Goal: Task Accomplishment & Management: Manage account settings

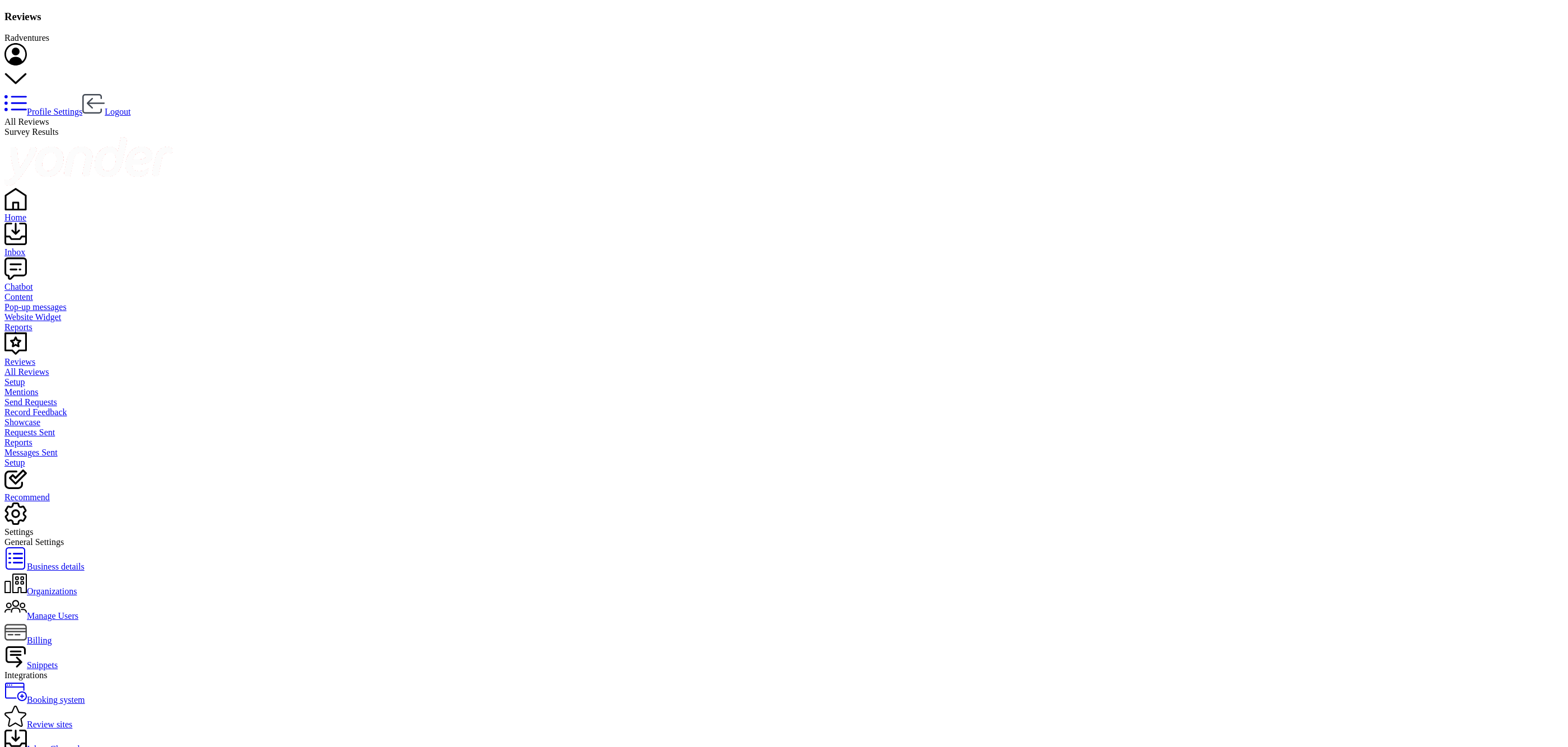
scroll to position [141, 0]
click at [35, 212] on div "Home" at bounding box center [783, 217] width 1559 height 10
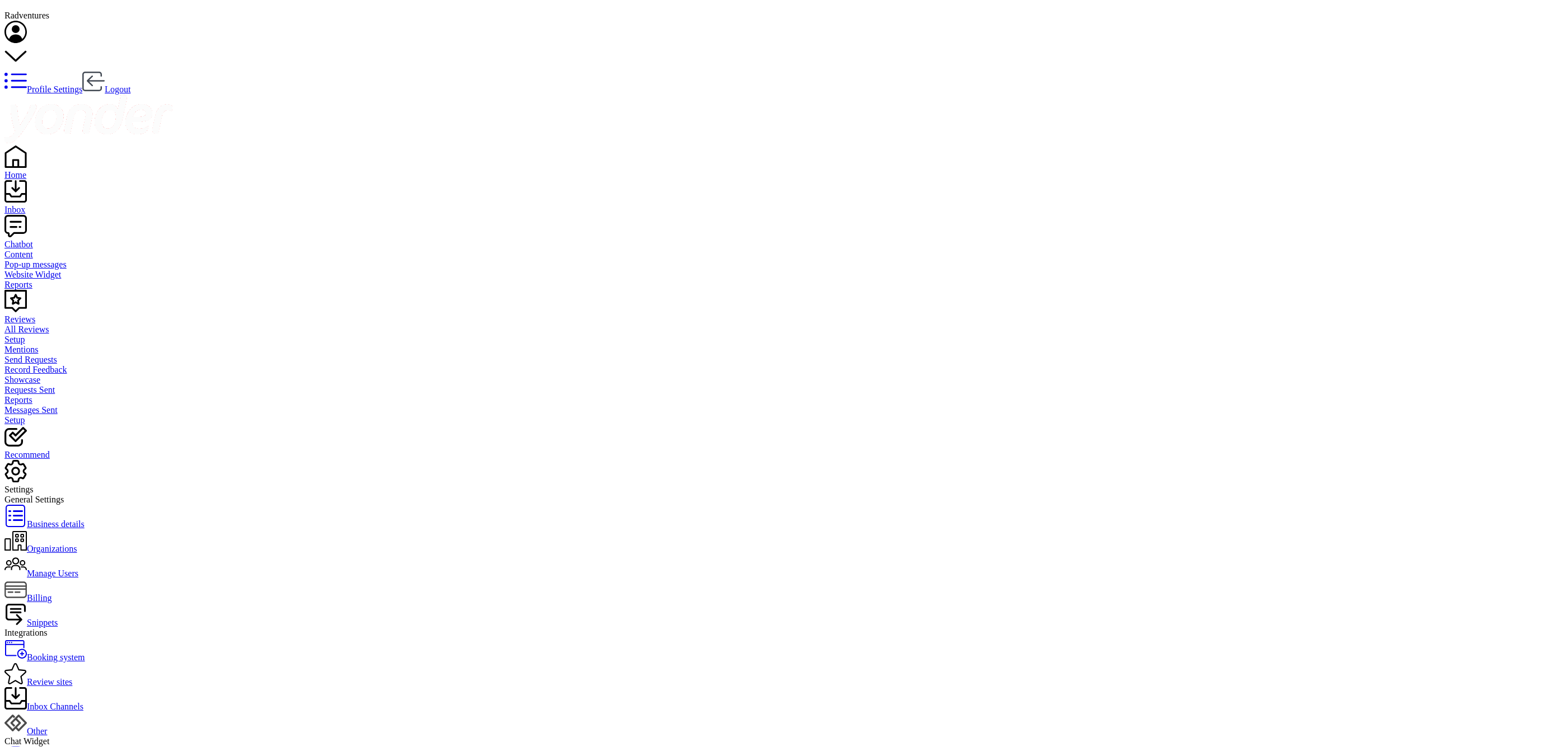
click at [53, 315] on div "Reviews" at bounding box center [783, 320] width 1559 height 10
